Goal: Task Accomplishment & Management: Use online tool/utility

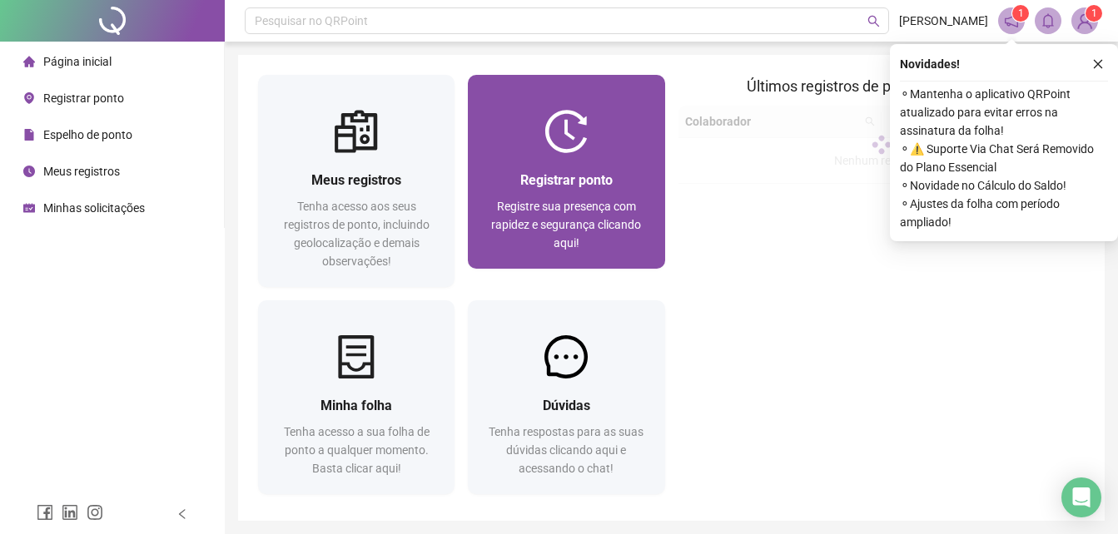
click at [579, 132] on img at bounding box center [565, 131] width 43 height 43
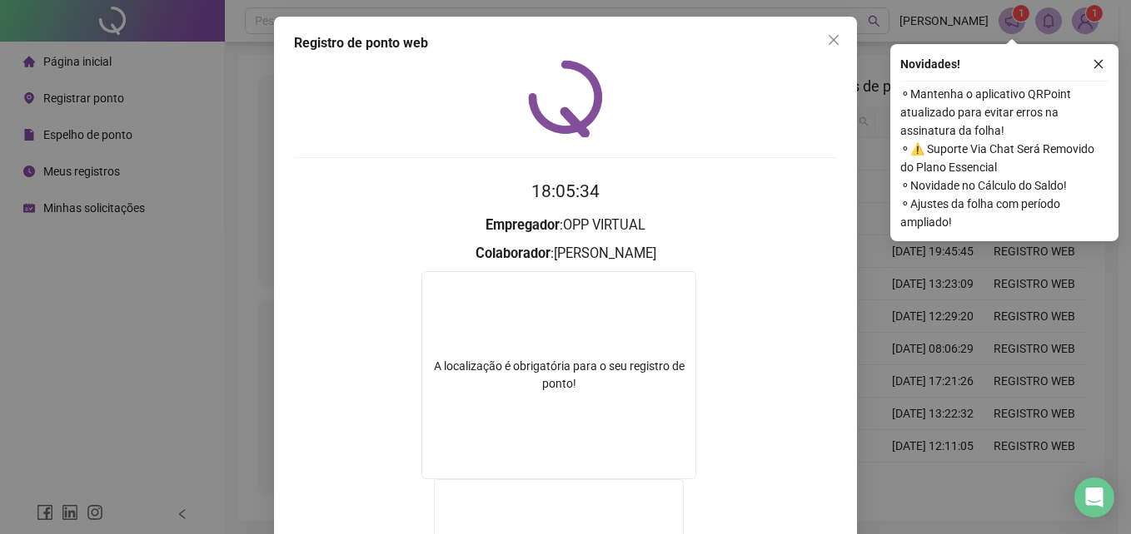
drag, startPoint x: 833, startPoint y: 32, endPoint x: 766, endPoint y: 55, distance: 70.6
click at [832, 33] on button "Close" at bounding box center [833, 40] width 27 height 27
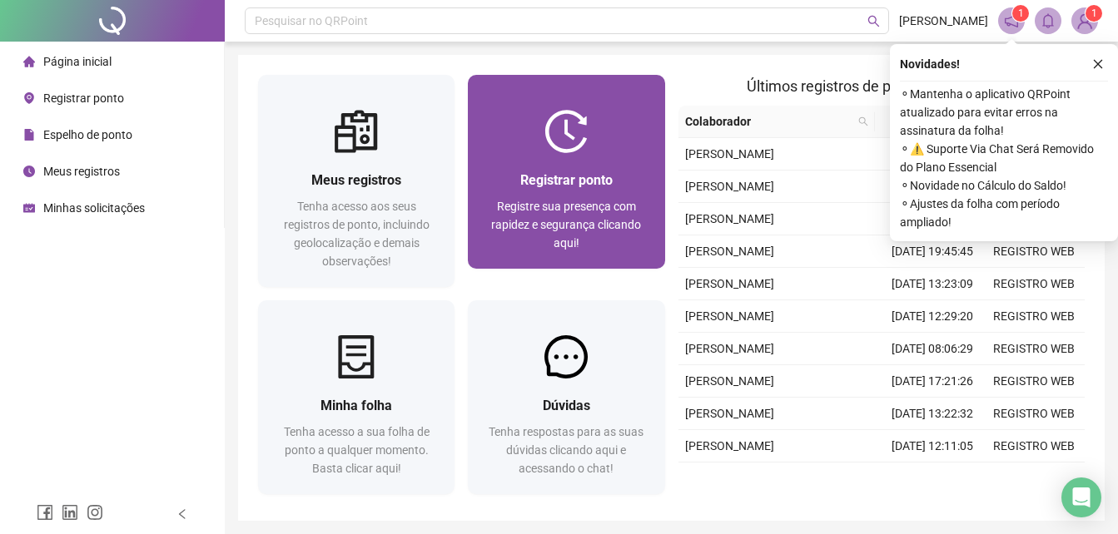
click at [573, 139] on img at bounding box center [565, 131] width 43 height 43
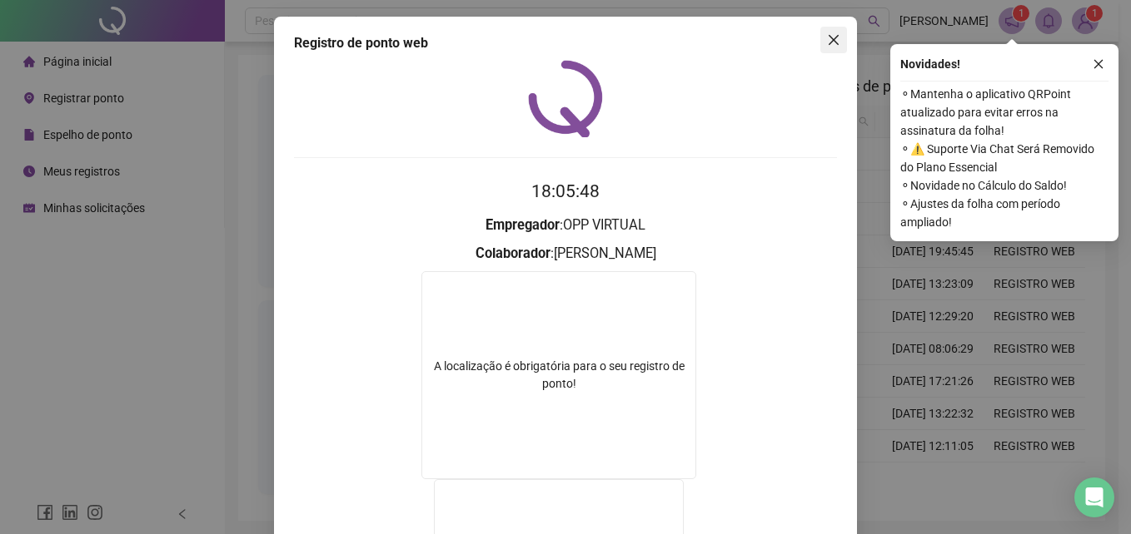
click at [828, 34] on icon "close" at bounding box center [833, 39] width 13 height 13
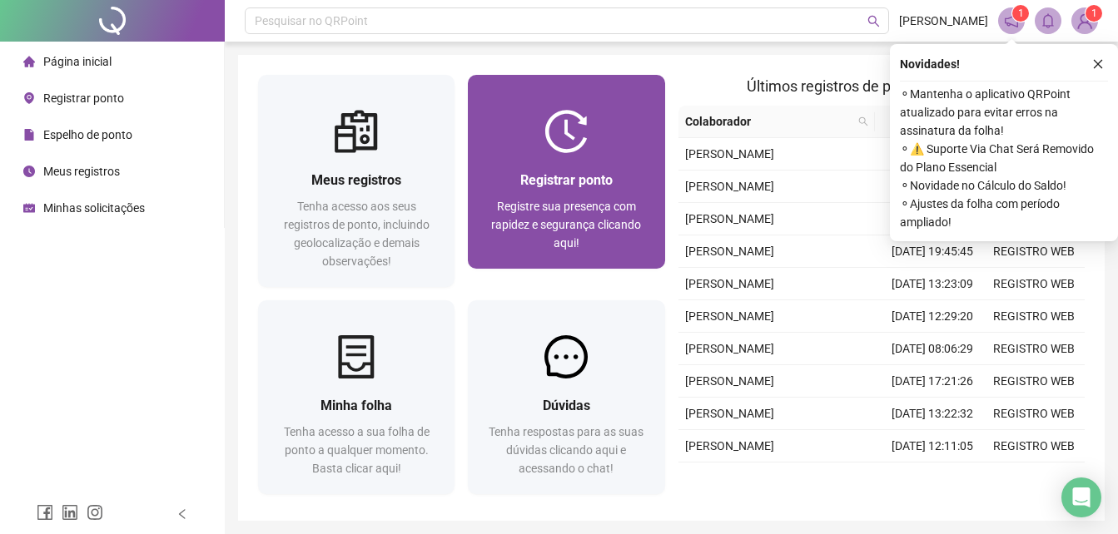
click at [593, 187] on span "Registrar ponto" at bounding box center [566, 180] width 92 height 16
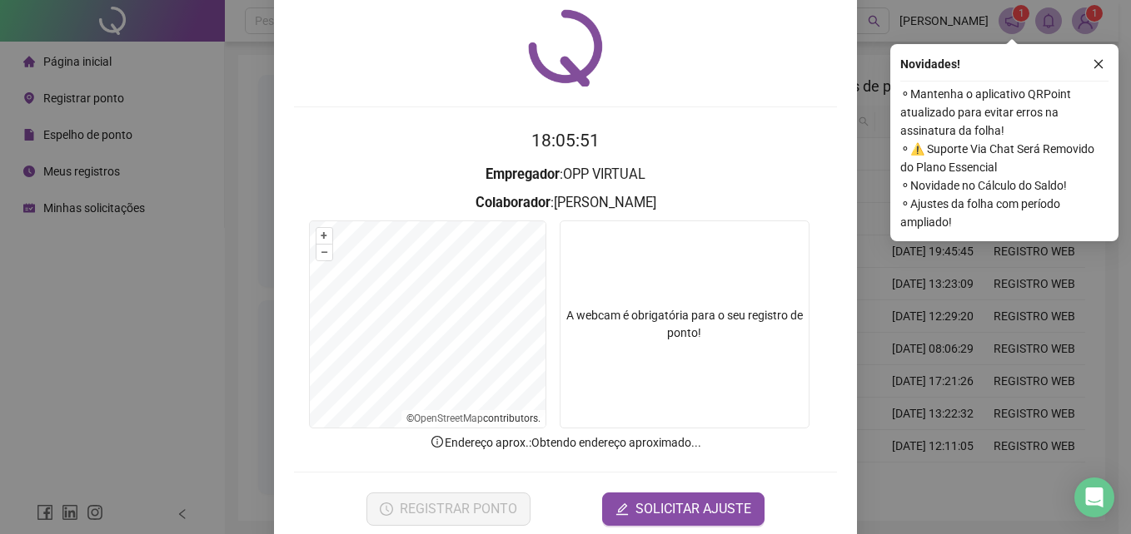
scroll to position [79, 0]
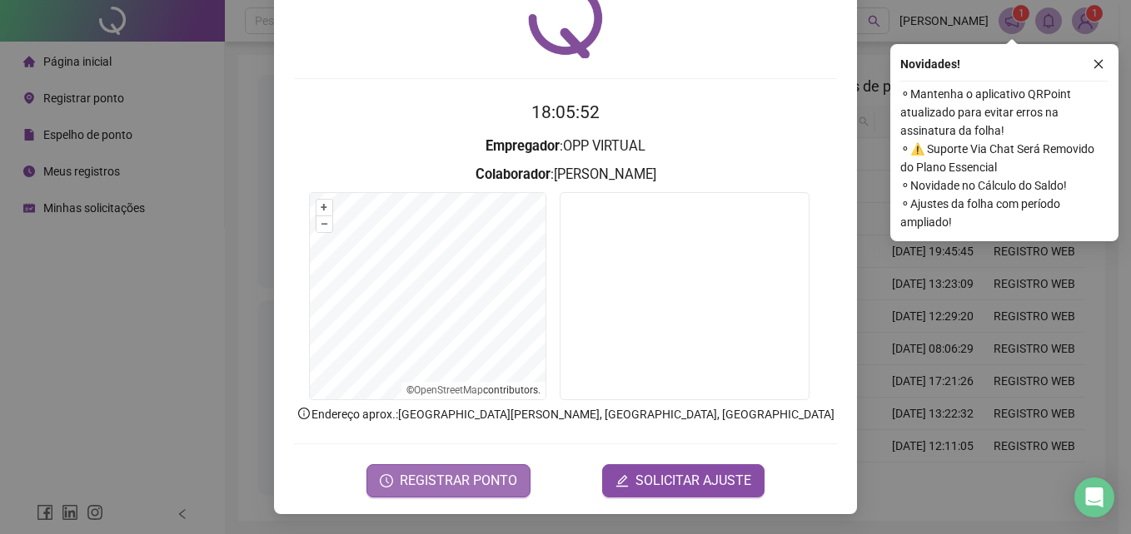
click at [471, 485] on span "REGISTRAR PONTO" at bounding box center [458, 481] width 117 height 20
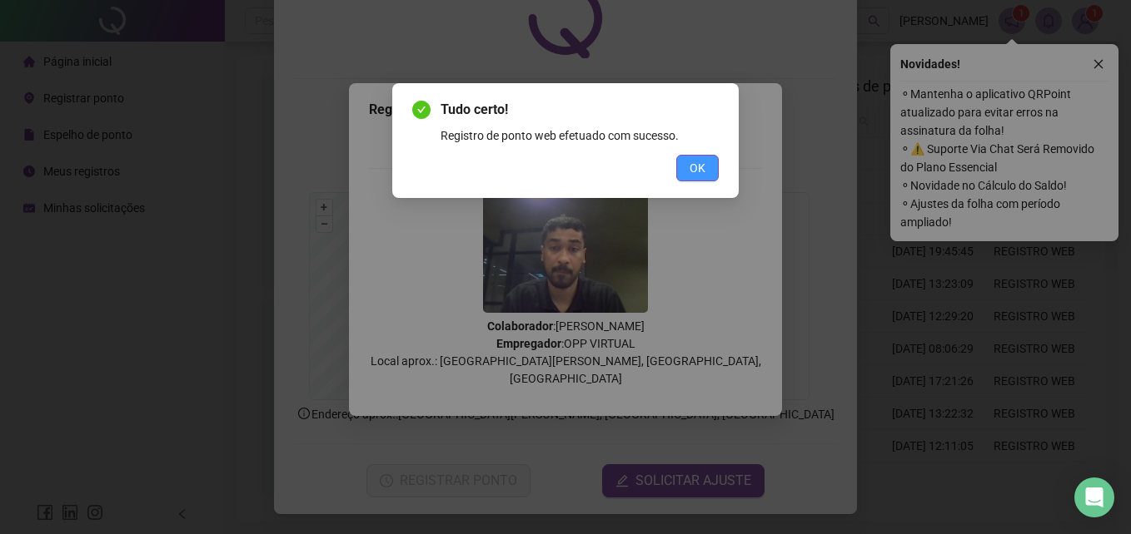
click at [692, 168] on span "OK" at bounding box center [697, 168] width 16 height 18
